Goal: Information Seeking & Learning: Check status

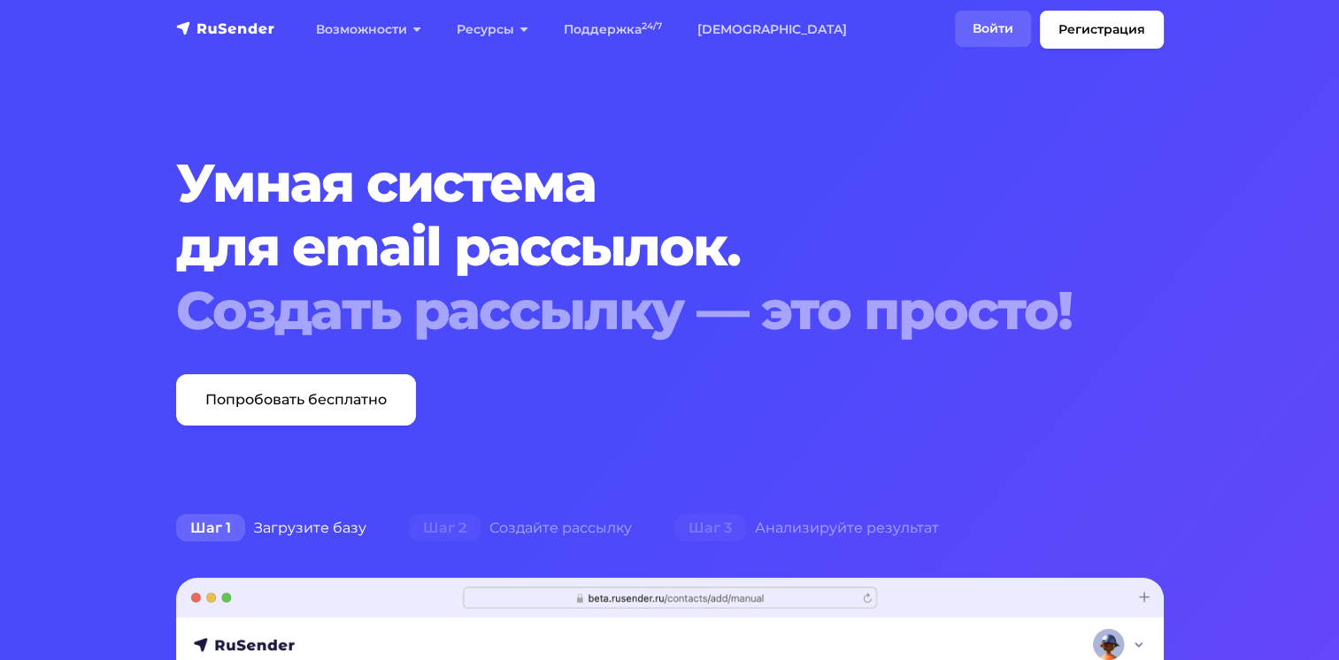
click at [1002, 22] on link "Войти" at bounding box center [993, 29] width 76 height 36
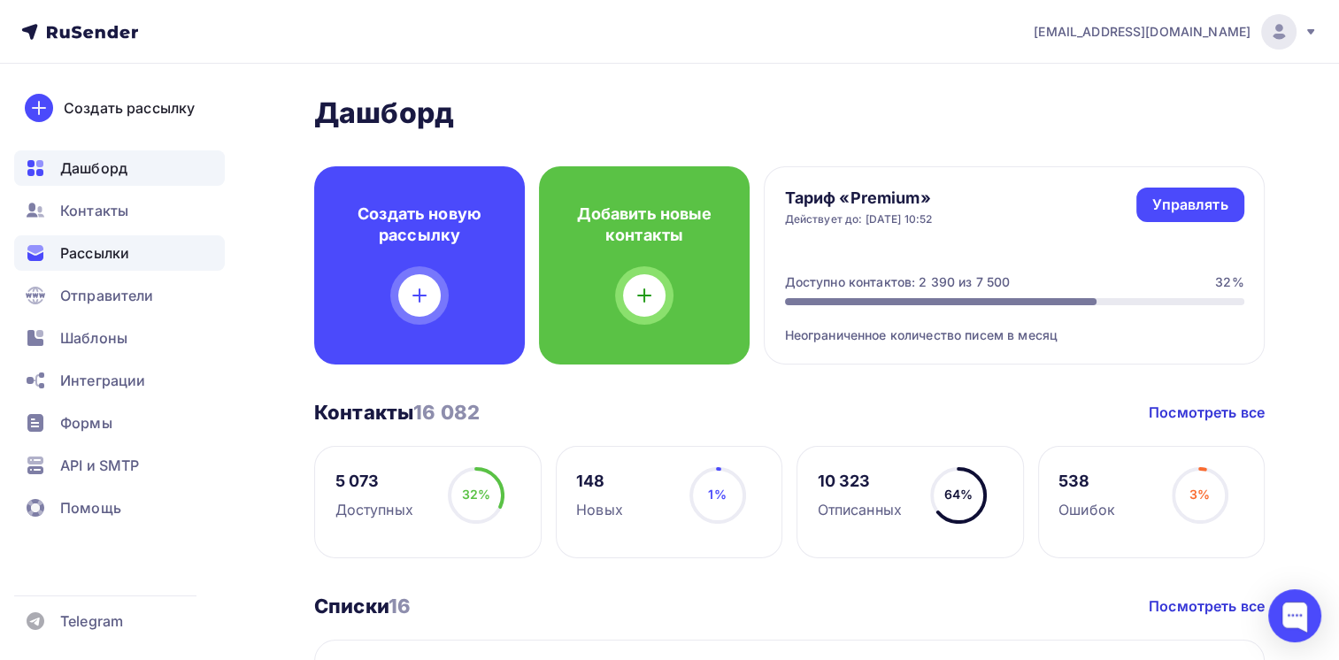
click at [99, 253] on span "Рассылки" at bounding box center [94, 252] width 69 height 21
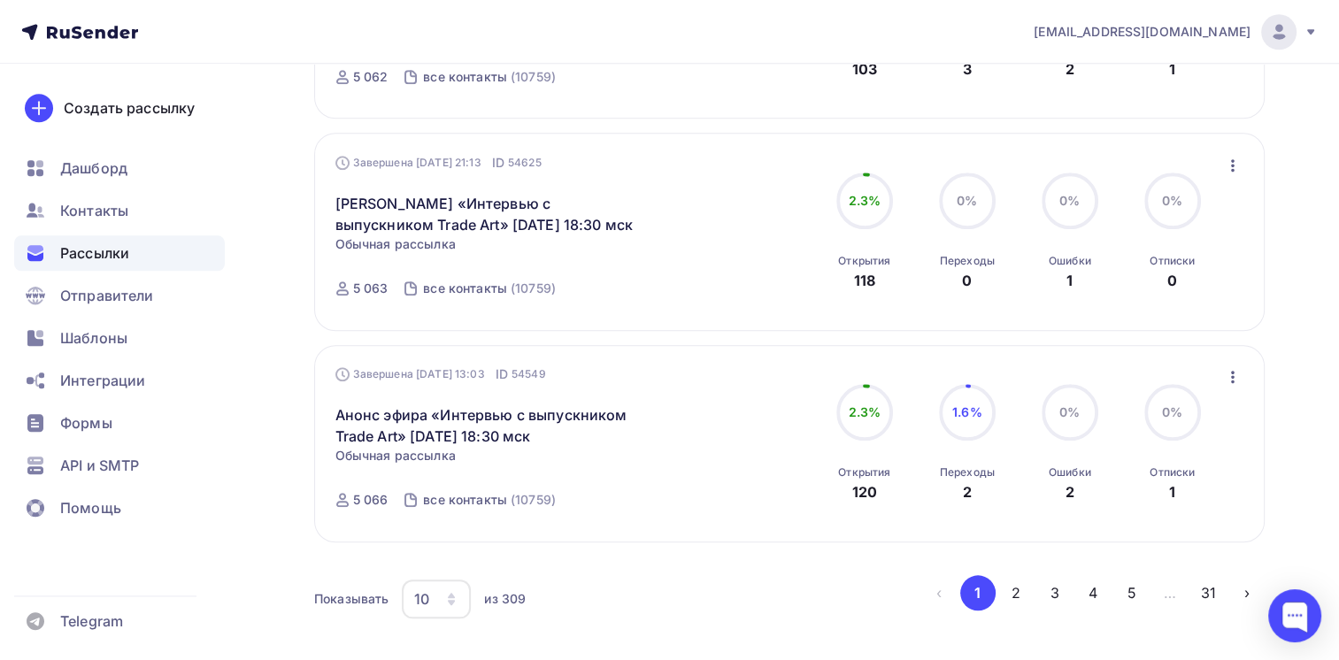
scroll to position [1903, 0]
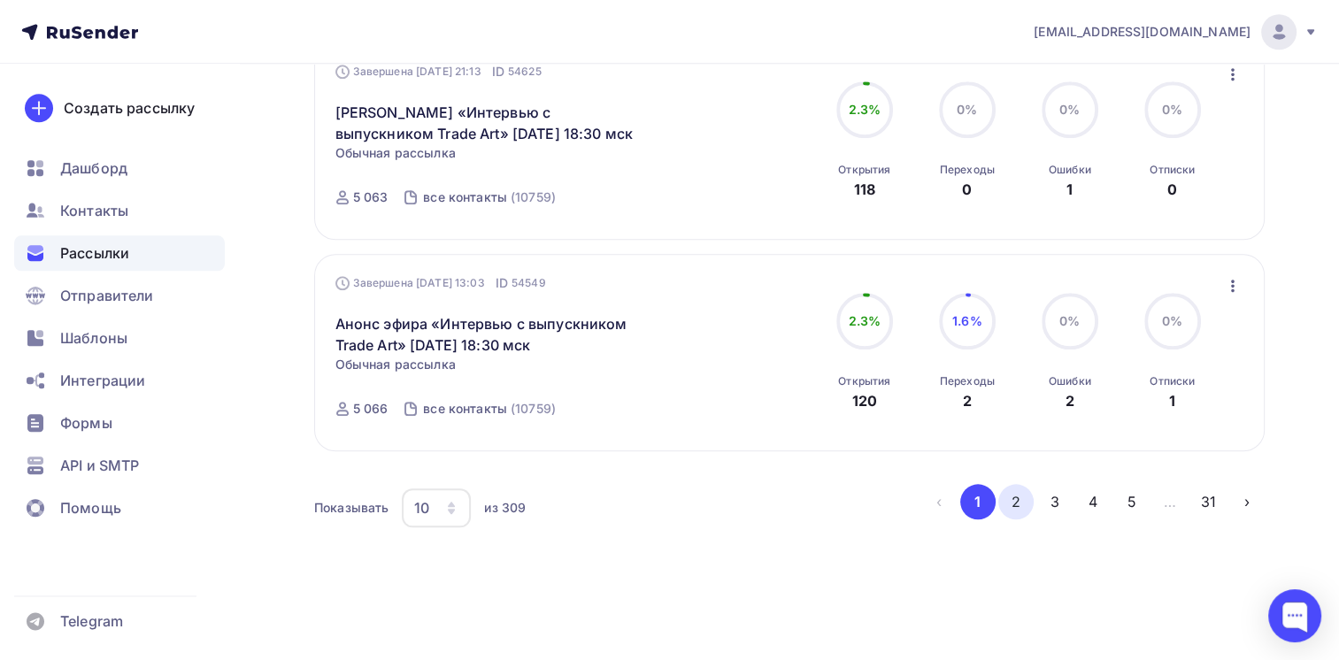
click at [1013, 498] on button "2" at bounding box center [1015, 501] width 35 height 35
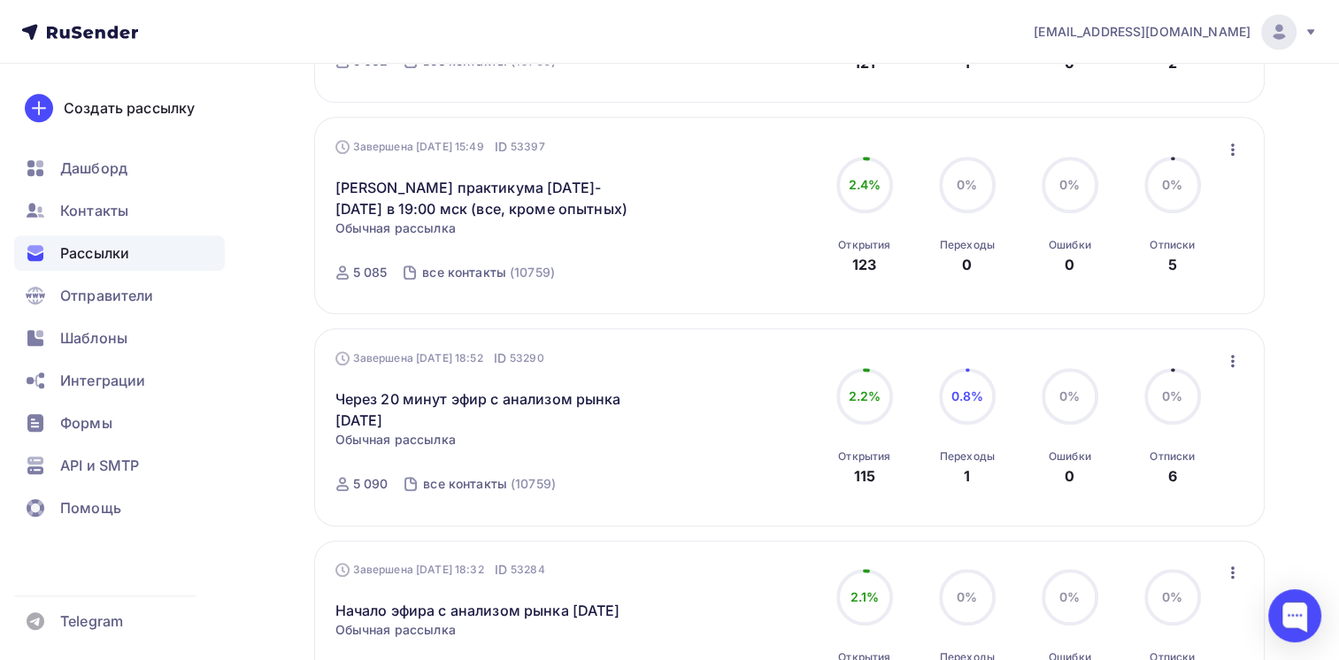
scroll to position [1861, 0]
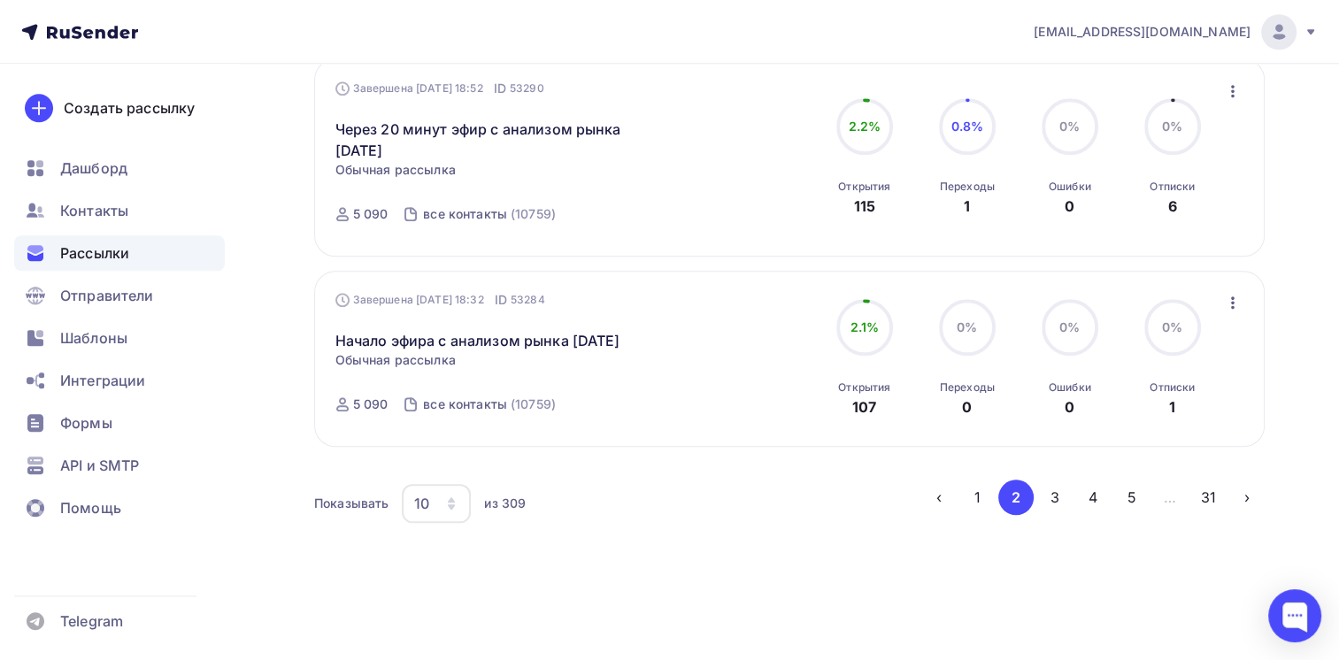
click at [1054, 493] on button "3" at bounding box center [1054, 497] width 35 height 35
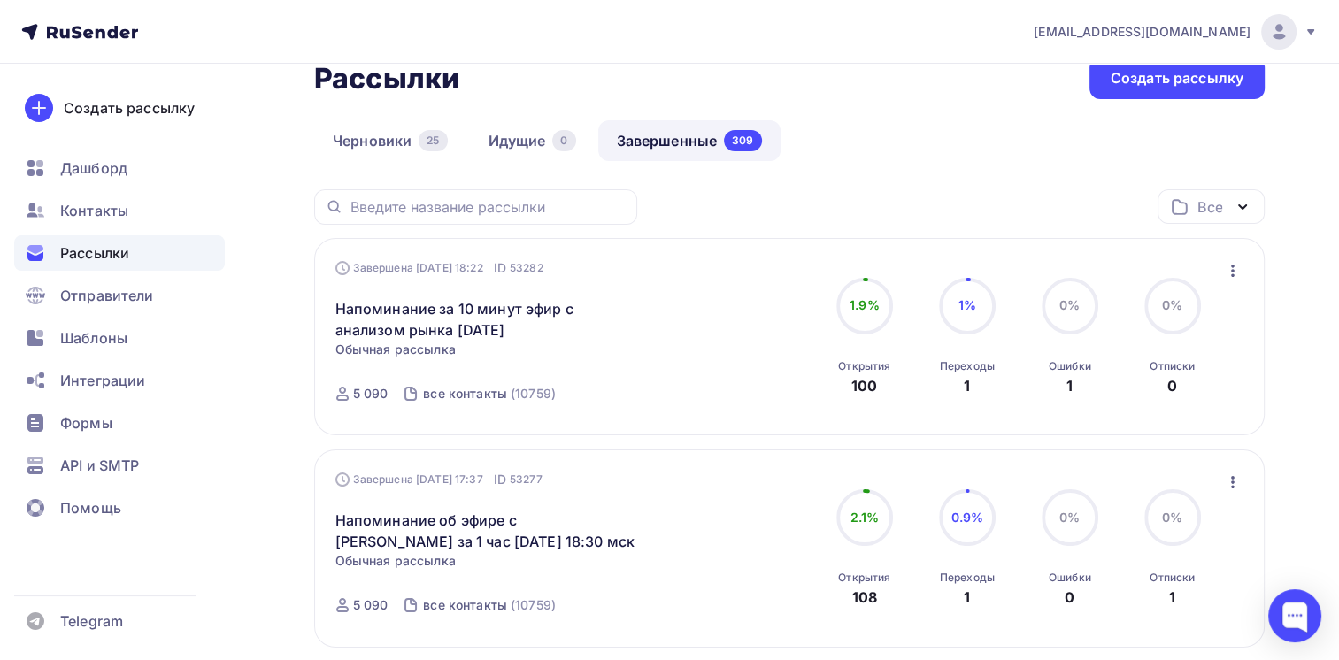
scroll to position [0, 0]
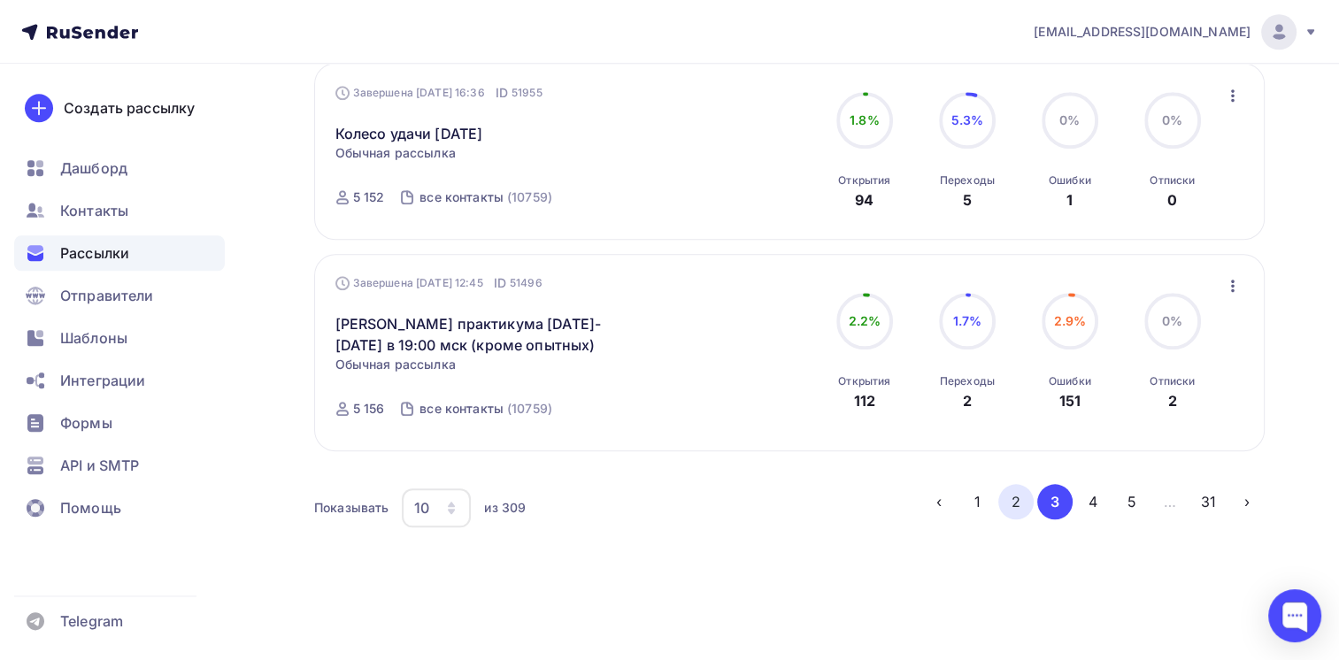
click at [1015, 496] on button "2" at bounding box center [1015, 501] width 35 height 35
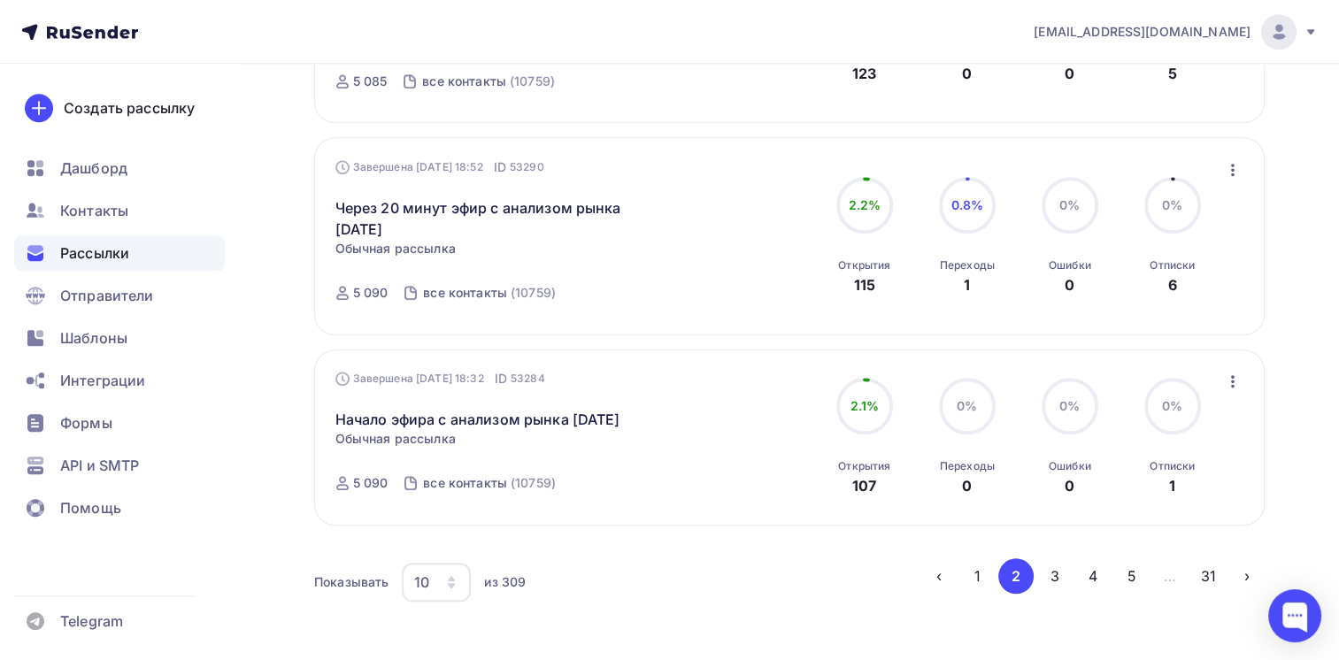
scroll to position [1772, 0]
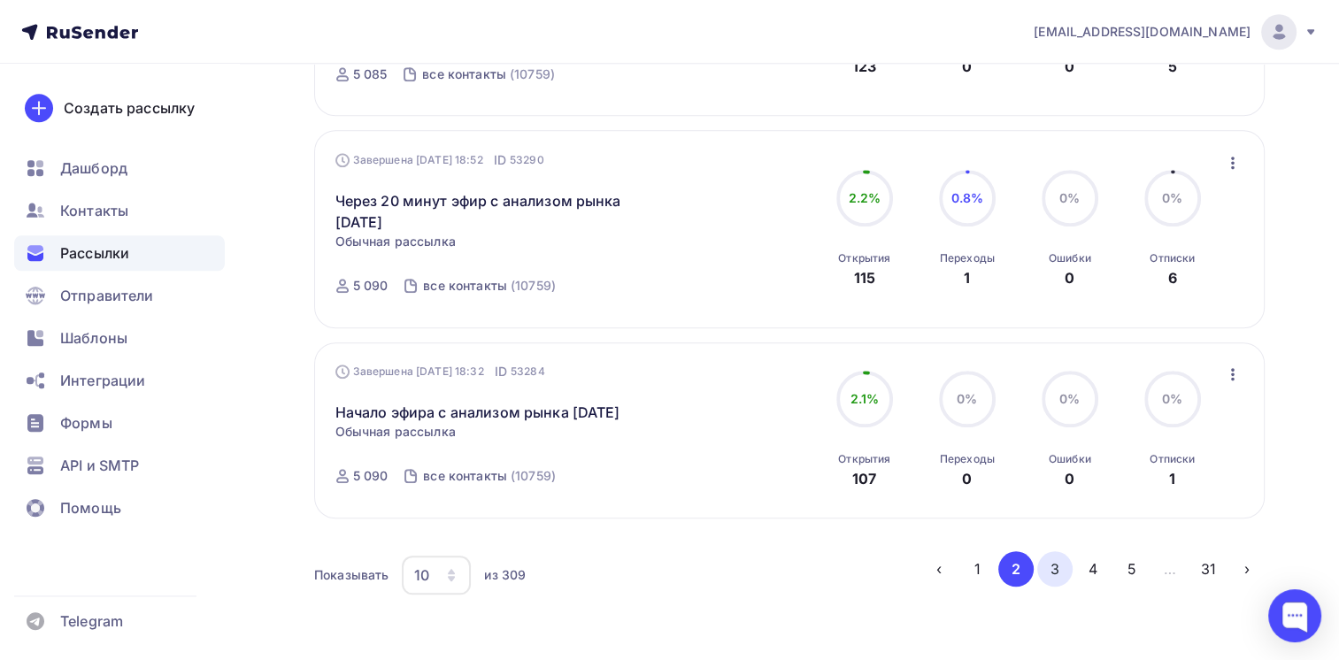
click at [1062, 587] on button "3" at bounding box center [1054, 568] width 35 height 35
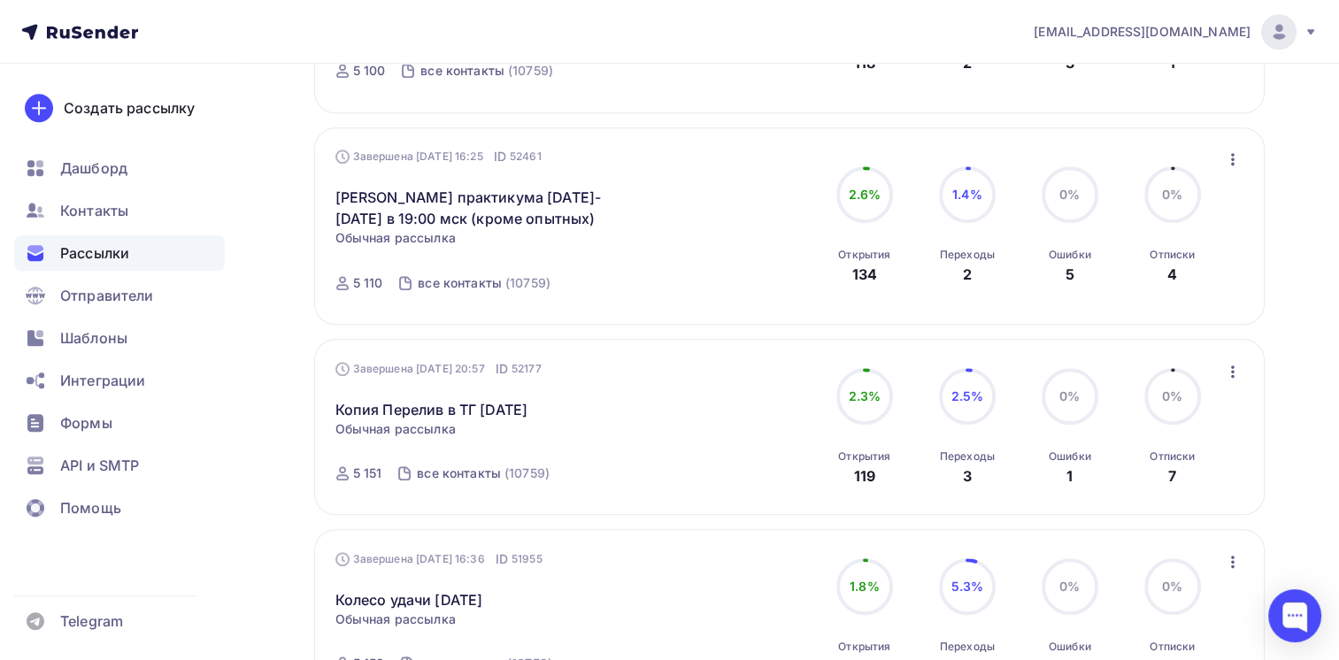
scroll to position [1882, 0]
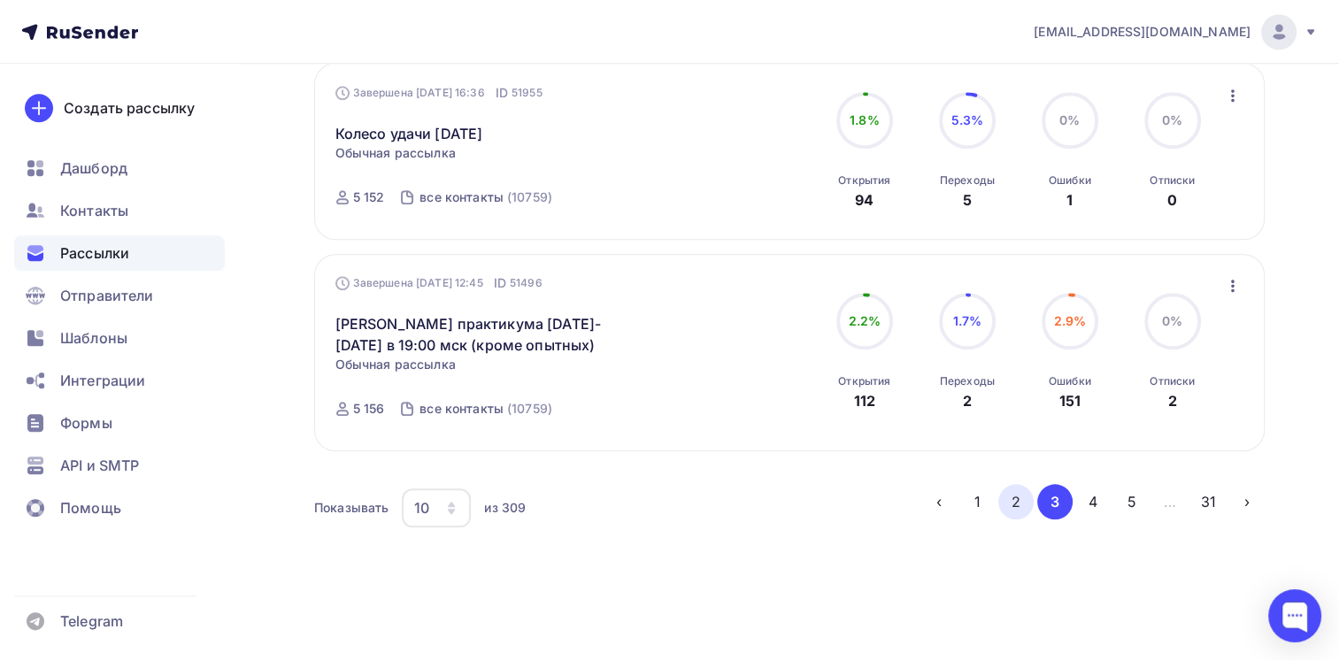
click at [1016, 493] on button "2" at bounding box center [1015, 501] width 35 height 35
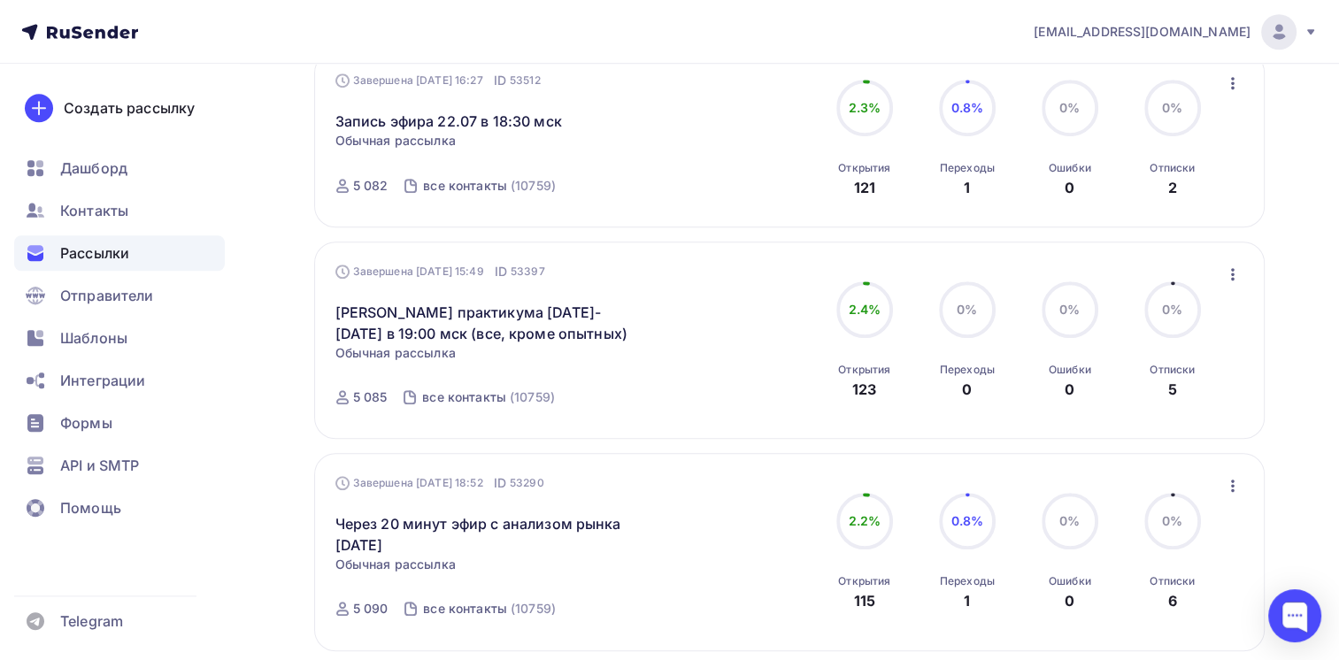
scroll to position [1861, 0]
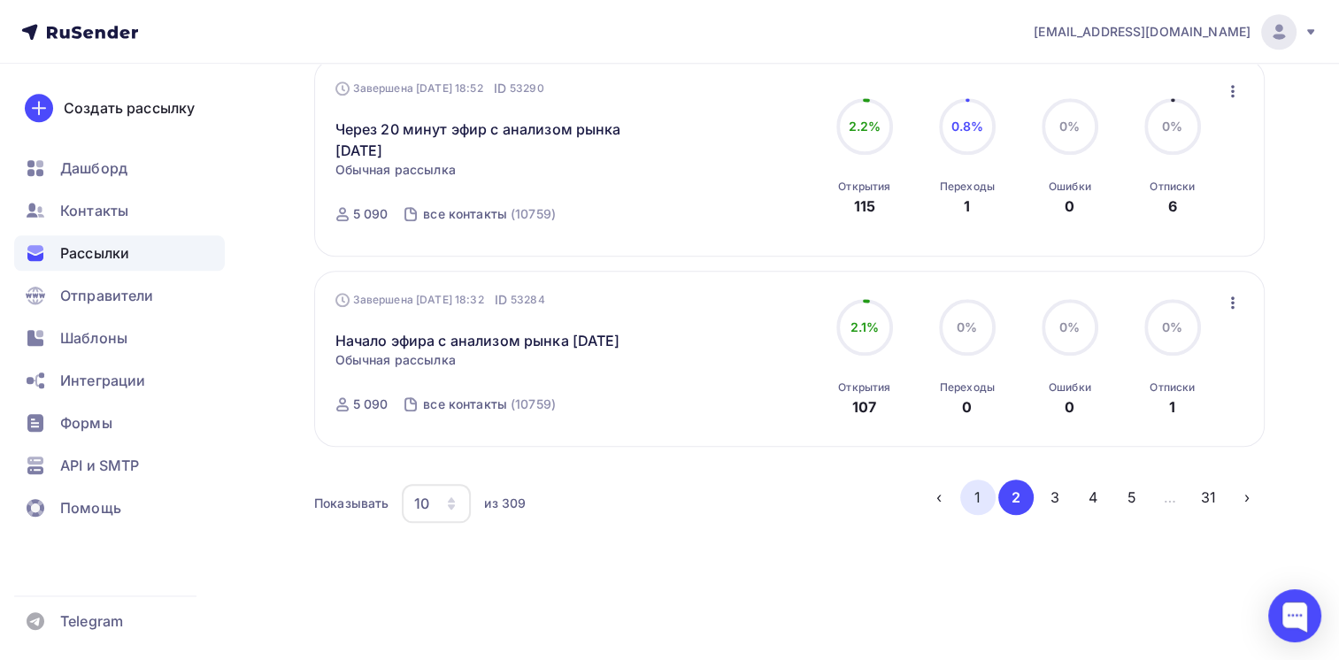
click at [981, 504] on button "1" at bounding box center [977, 497] width 35 height 35
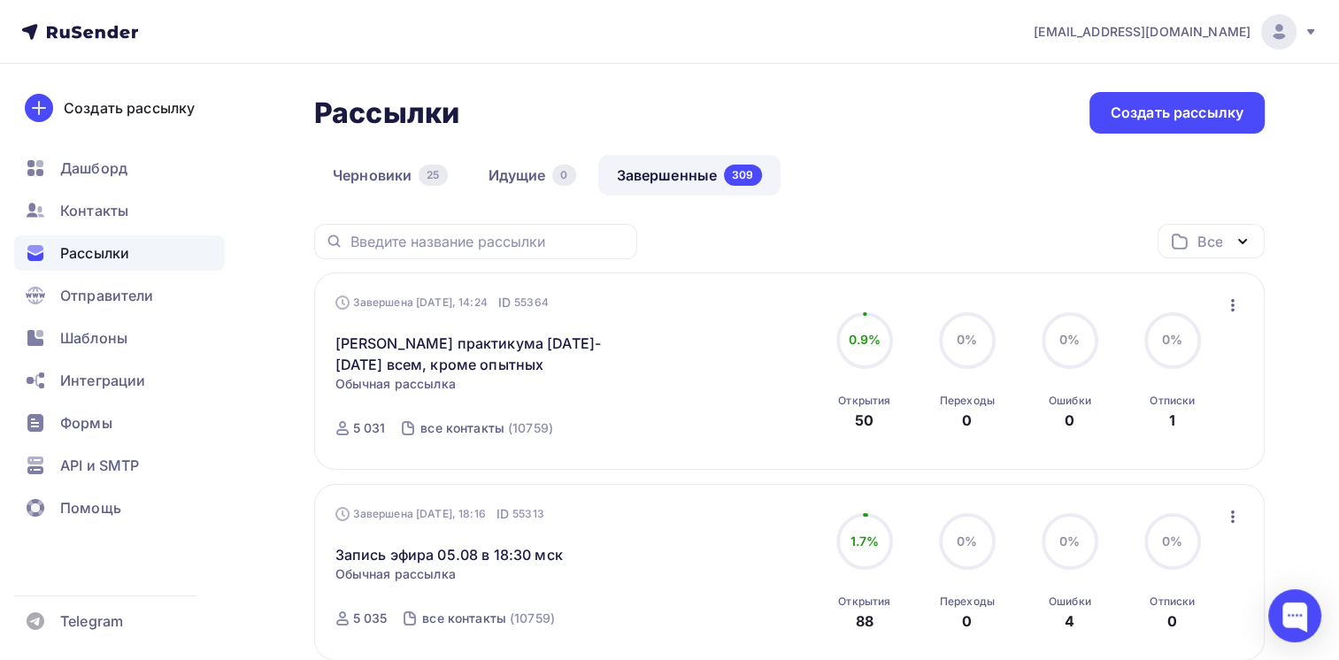
scroll to position [88, 0]
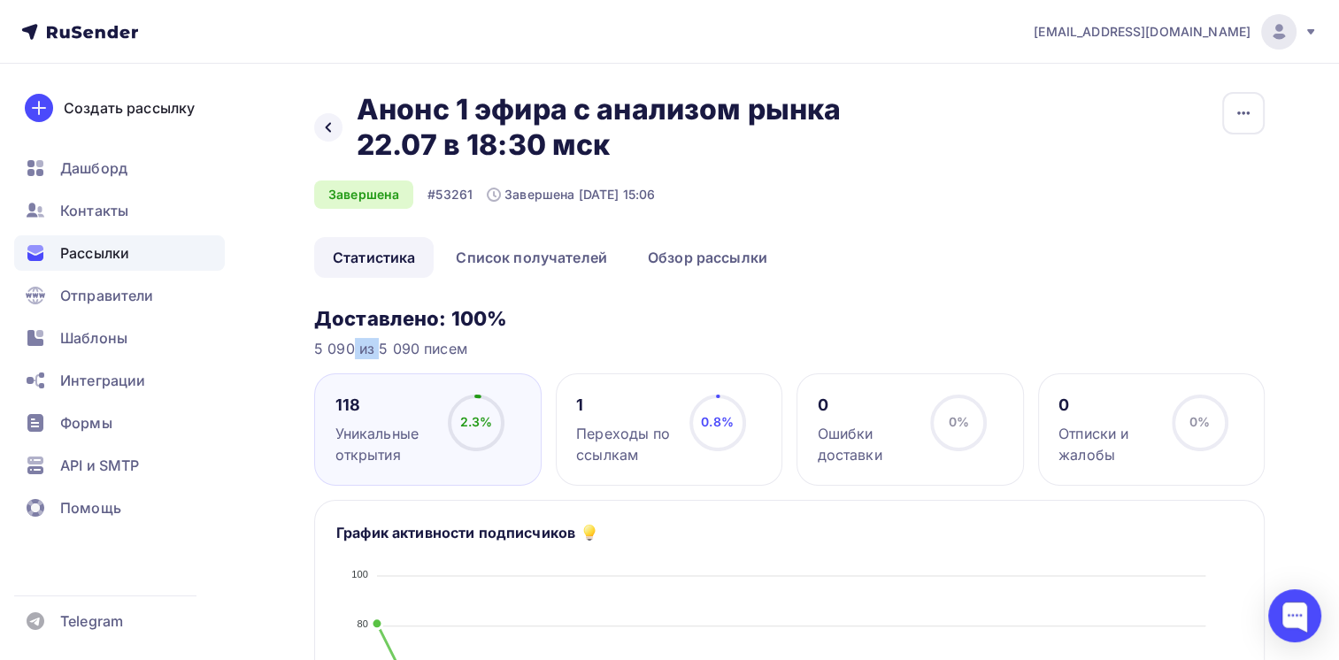
drag, startPoint x: 354, startPoint y: 353, endPoint x: 301, endPoint y: 349, distance: 53.2
copy div "5 090"
